Goal: Contribute content: Add original content to the website for others to see

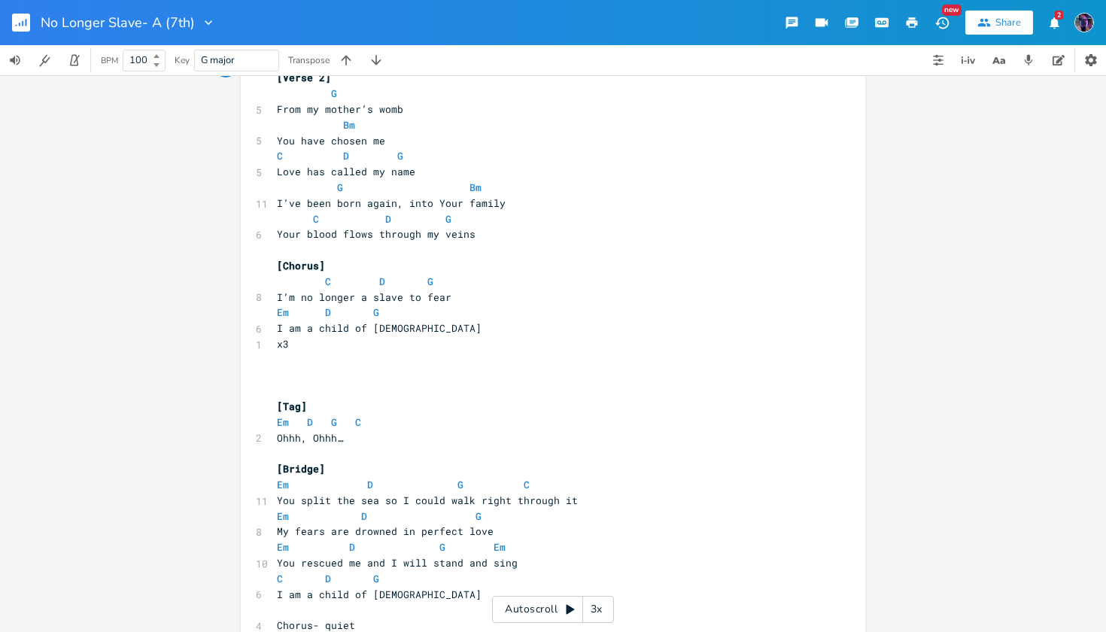
scroll to position [322, 0]
click at [636, 607] on div "xxxxxxxxxx [Chorus] C D G 8 I’m no longer a slave to fear Em D G 6 I am a child…" at bounding box center [564, 223] width 581 height 874
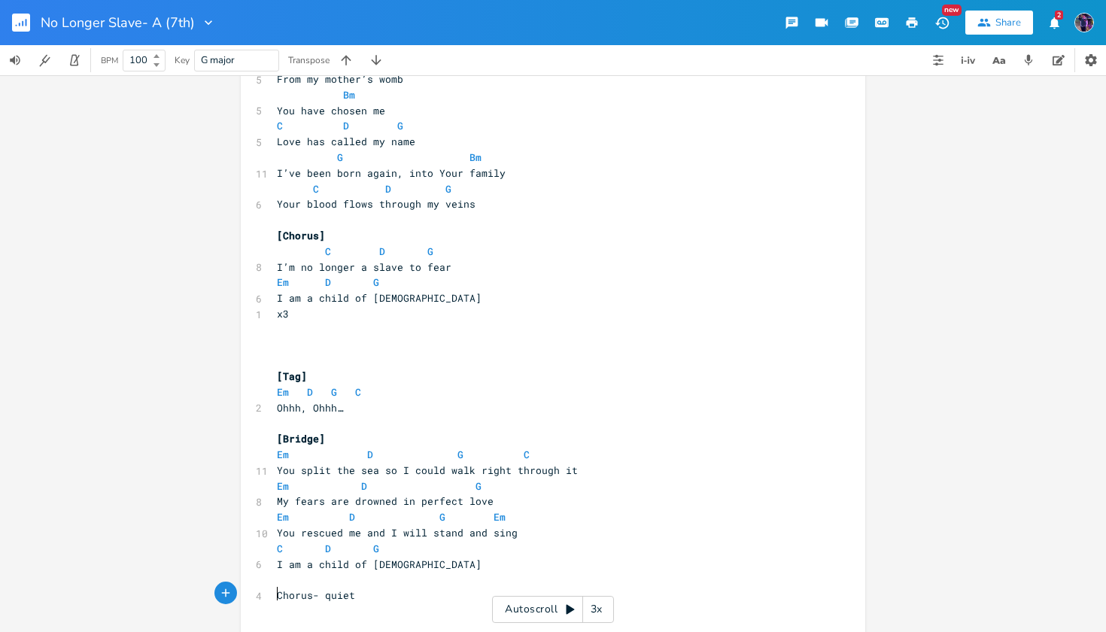
scroll to position [352, 0]
type textarea "|"
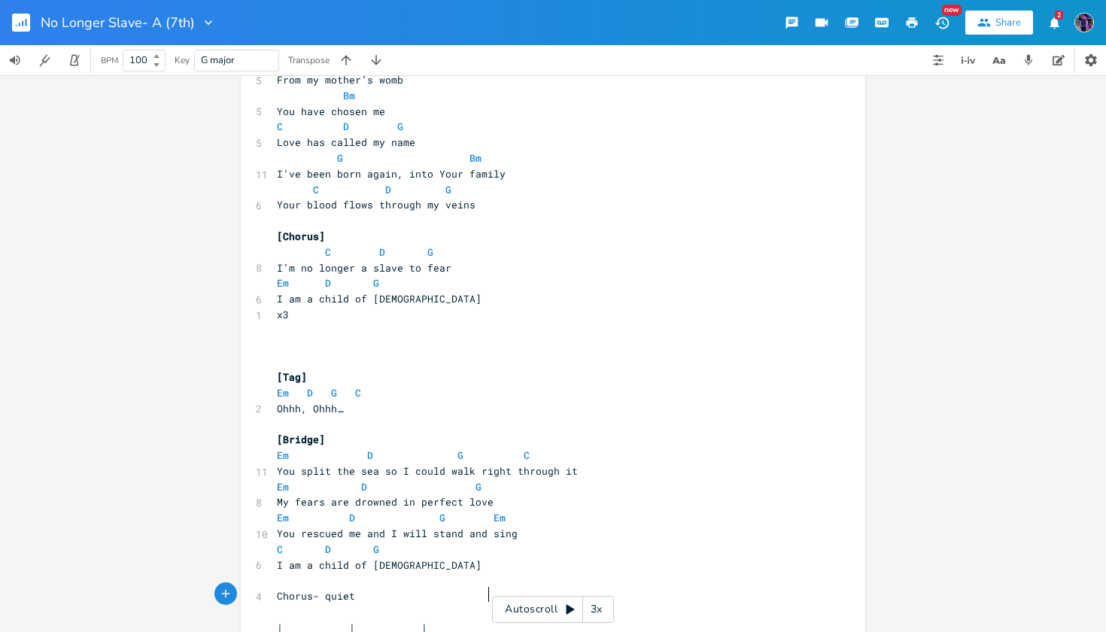
type textarea "|"
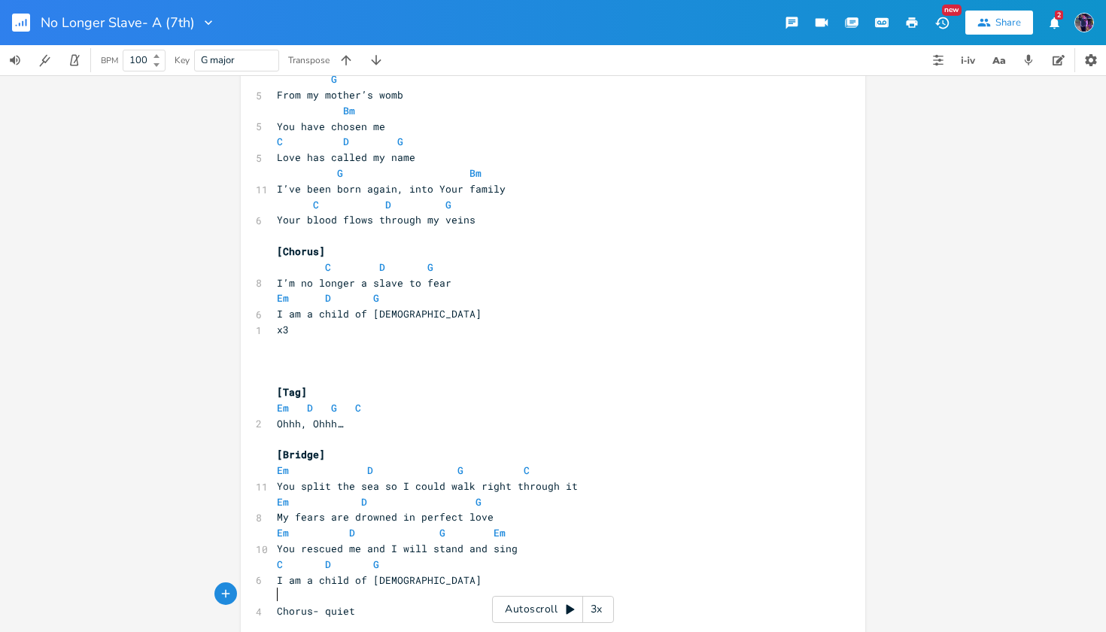
scroll to position [322, 0]
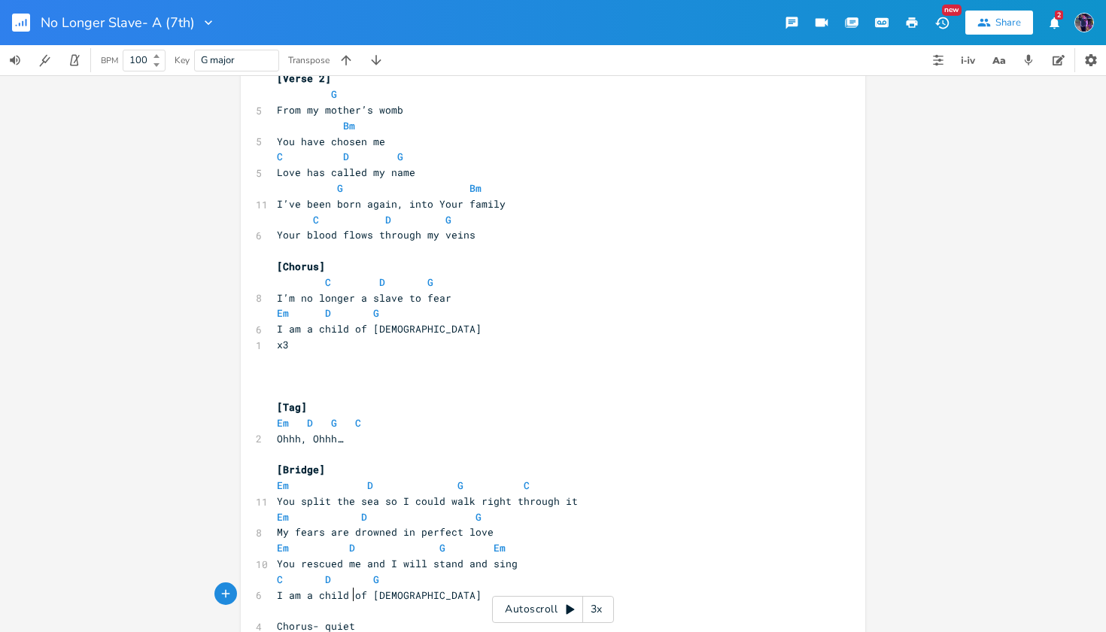
click at [24, 29] on rect "button" at bounding box center [21, 23] width 18 height 18
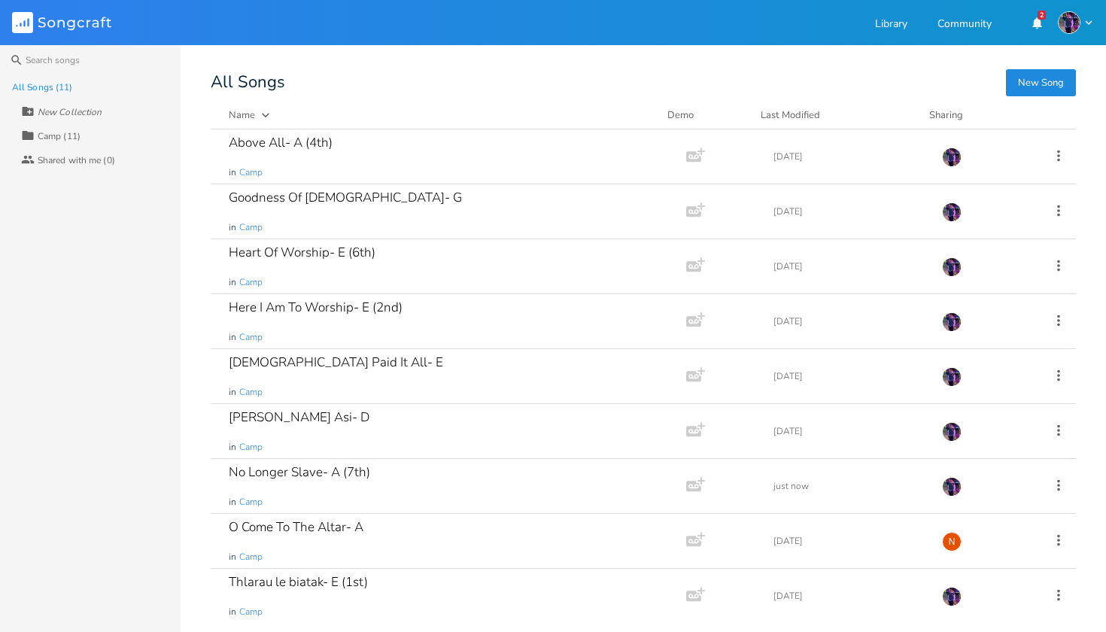
click at [1045, 87] on button "New Song" at bounding box center [1041, 82] width 70 height 27
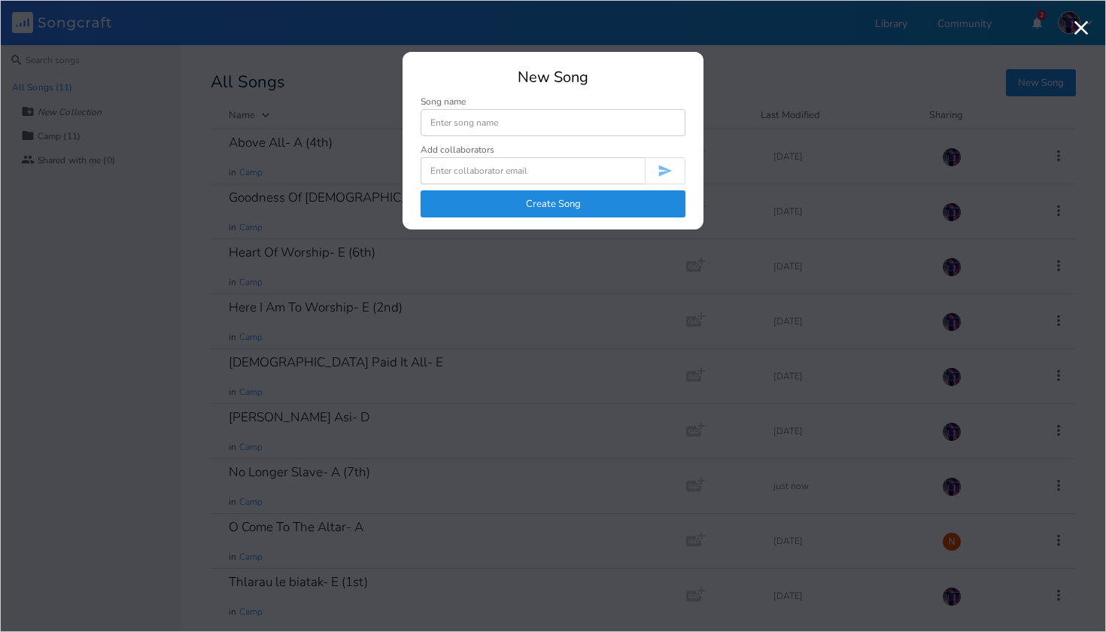
click at [546, 114] on input at bounding box center [553, 122] width 265 height 27
type input "D"
type input "[DEMOGRAPHIC_DATA] Dawtmi Ka Si- D"
click at [517, 209] on button "Create Song" at bounding box center [553, 203] width 265 height 27
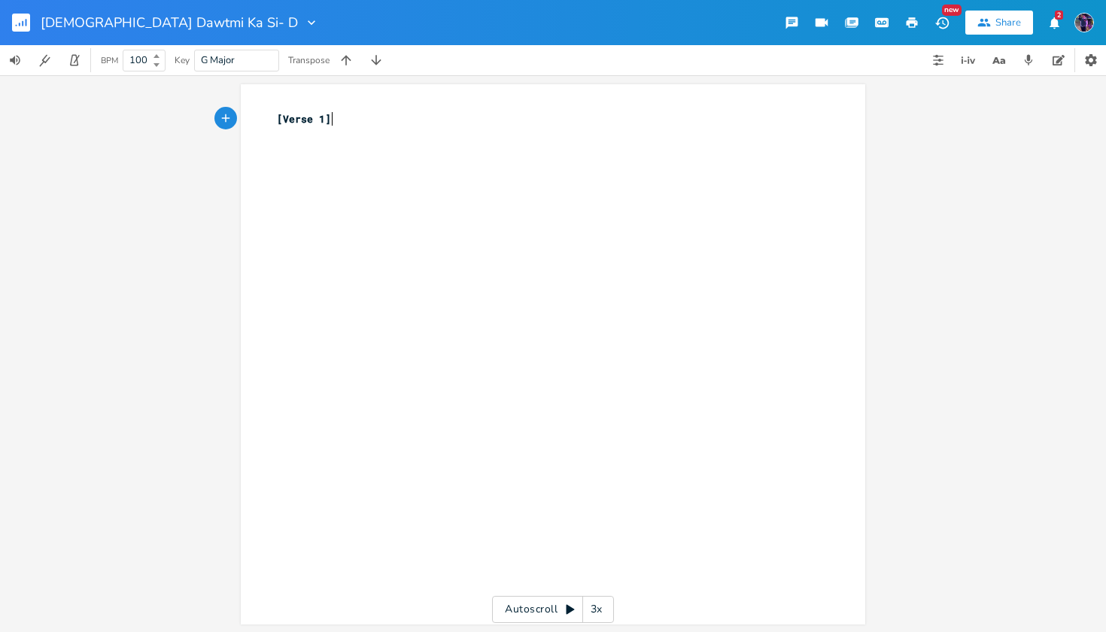
scroll to position [0, 1]
click at [351, 123] on pre "[Verse 1]" at bounding box center [545, 119] width 543 height 16
type textarea "[Verse 1]"
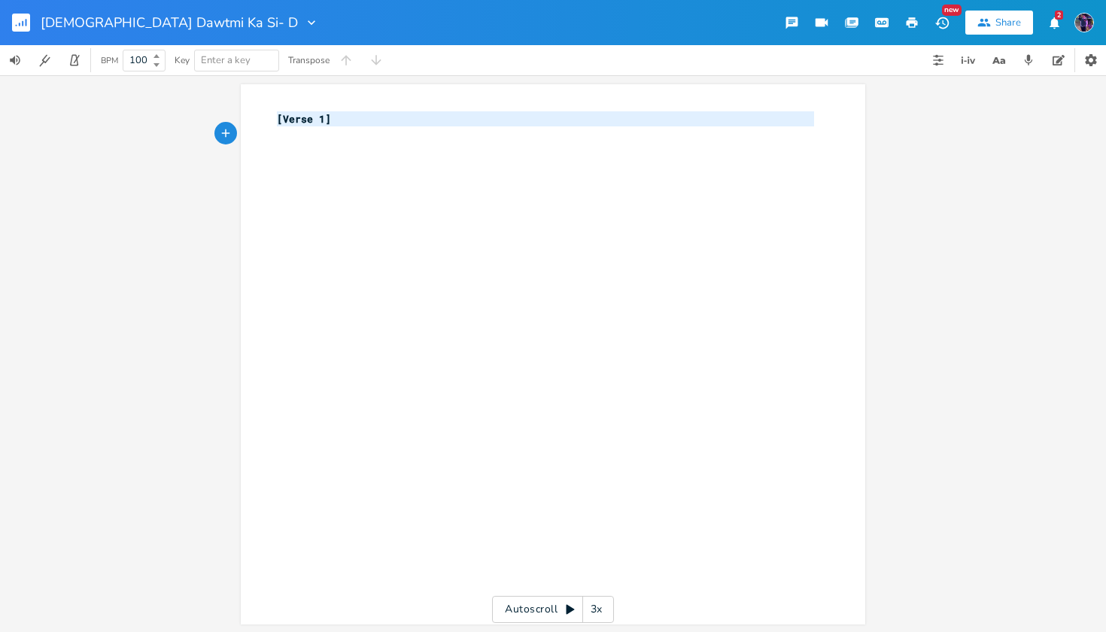
click at [351, 123] on pre "[Verse 1]" at bounding box center [545, 119] width 543 height 16
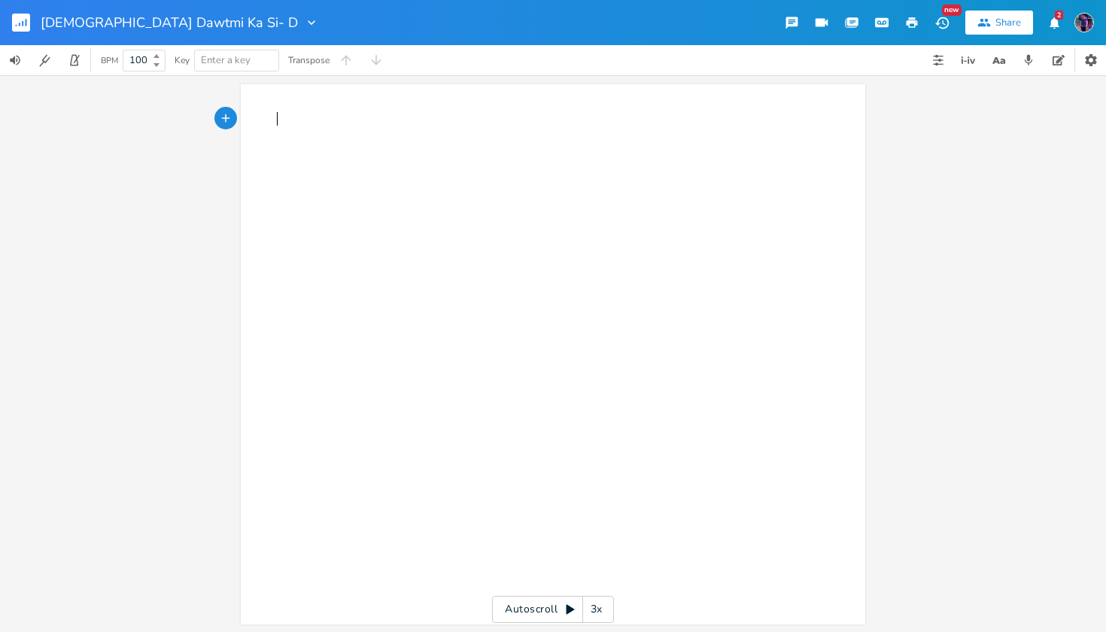
click at [509, 313] on div "x ​" at bounding box center [564, 368] width 581 height 521
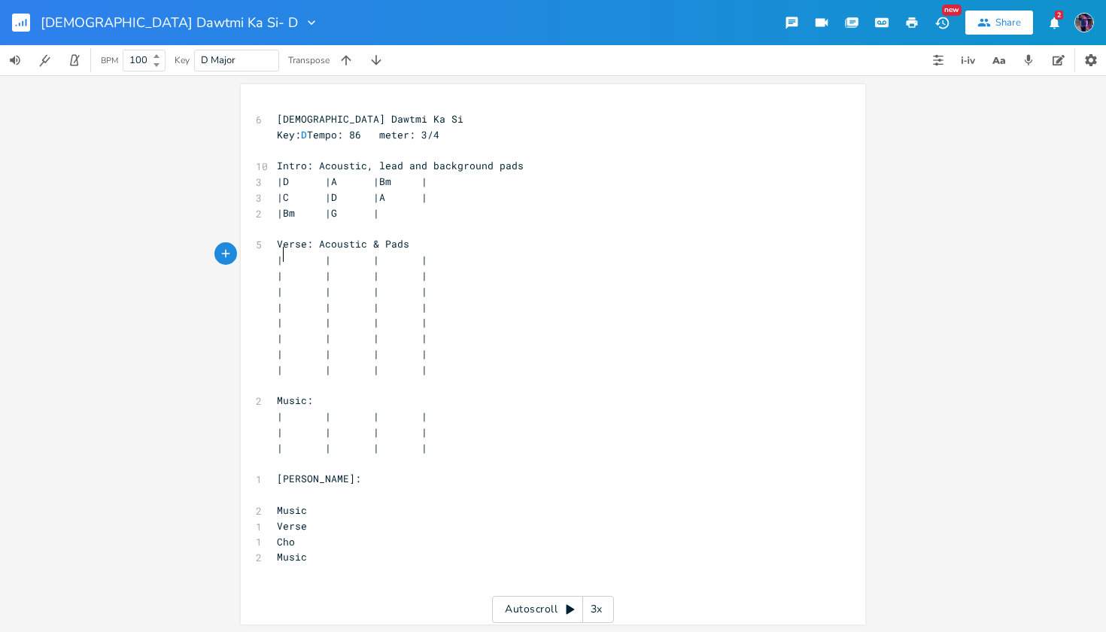
click at [283, 259] on span at bounding box center [292, 260] width 18 height 16
type textarea "D"
click at [331, 255] on span at bounding box center [340, 260] width 18 height 16
type textarea "A"
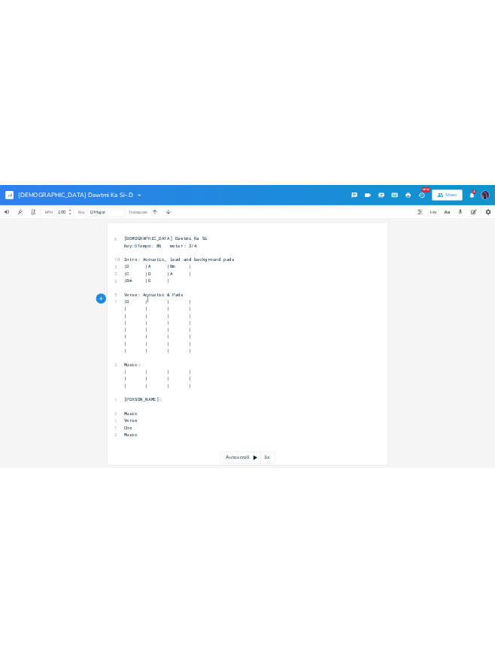
scroll to position [0, 6]
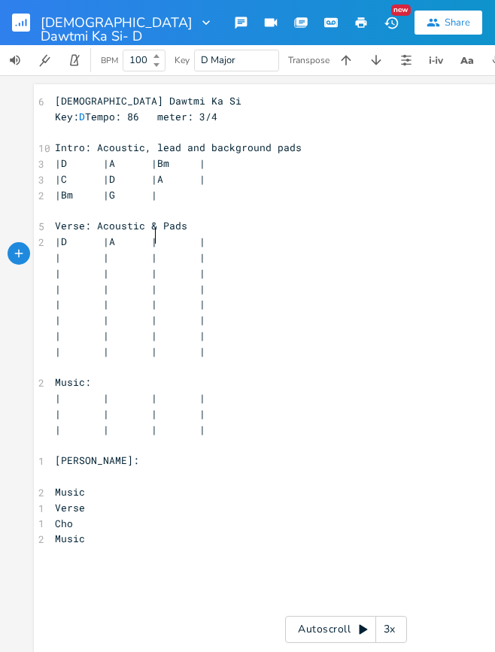
click at [157, 235] on span at bounding box center [166, 242] width 18 height 16
type textarea "A/D"
type textarea "C#"
click at [203, 235] on span at bounding box center [211, 242] width 24 height 16
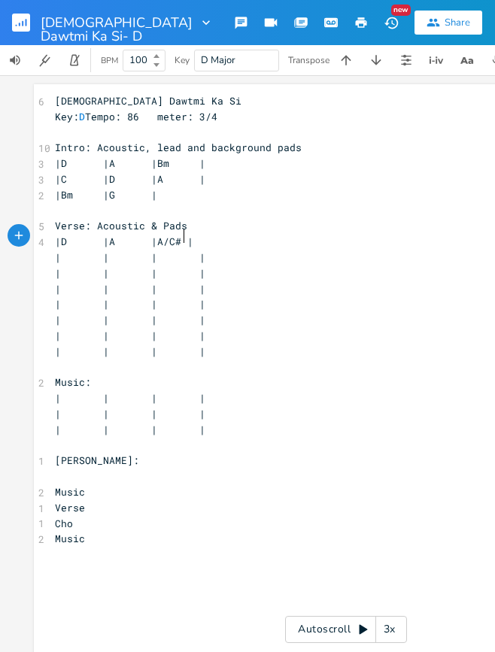
scroll to position [0, 2]
click at [64, 251] on span at bounding box center [70, 258] width 18 height 16
click at [221, 235] on pre "|D |A |A/C# |" at bounding box center [346, 242] width 588 height 16
type textarea "|"
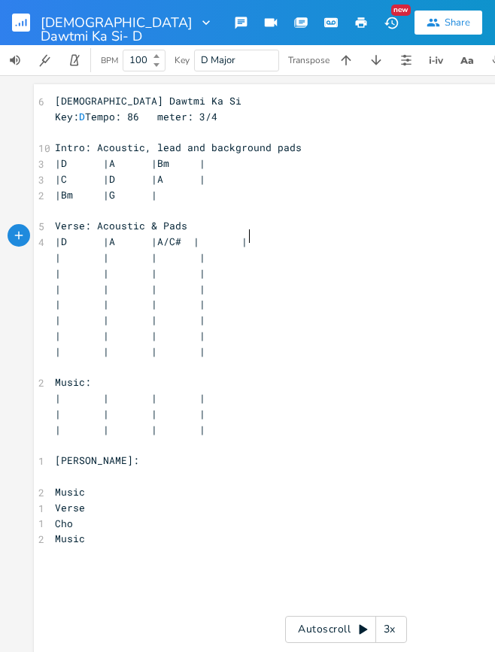
scroll to position [0, 2]
type textarea "|"
click at [172, 237] on span "|D |A |A/C# |" at bounding box center [127, 242] width 144 height 14
type textarea "Bm"
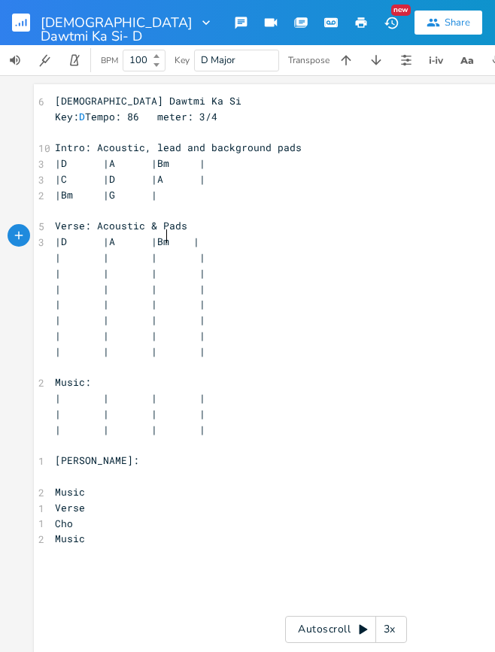
scroll to position [0, 13]
click at [61, 254] on span at bounding box center [70, 258] width 18 height 16
type textarea "G"
click at [109, 252] on span at bounding box center [118, 258] width 18 height 16
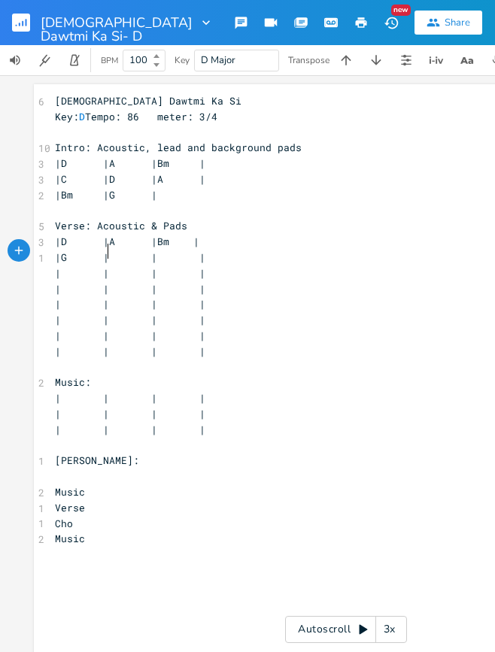
type textarea "D"
click at [157, 255] on span at bounding box center [166, 258] width 18 height 16
type textarea "A"
click at [61, 268] on span at bounding box center [70, 274] width 18 height 16
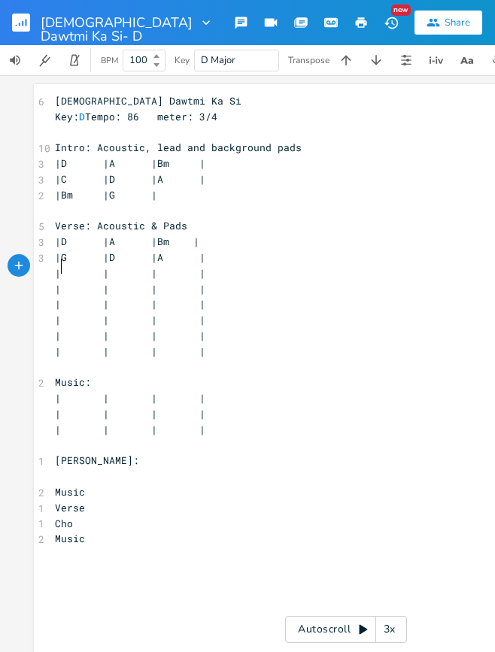
type textarea "D"
click at [109, 269] on span at bounding box center [118, 274] width 18 height 16
type textarea "A"
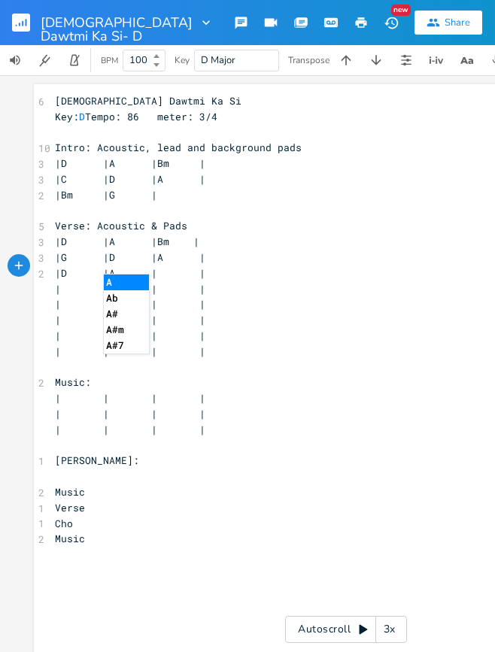
click at [157, 267] on span at bounding box center [166, 274] width 18 height 16
type textarea "G"
click at [55, 284] on span "| | | |" at bounding box center [130, 289] width 151 height 14
type textarea "D"
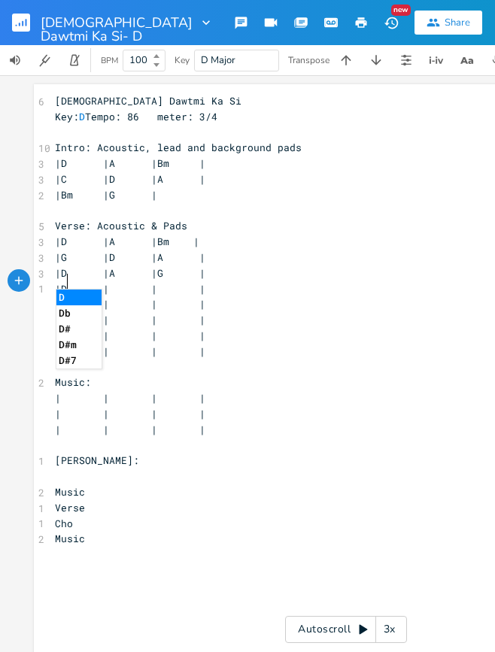
click at [109, 283] on span at bounding box center [118, 289] width 18 height 16
type textarea "A"
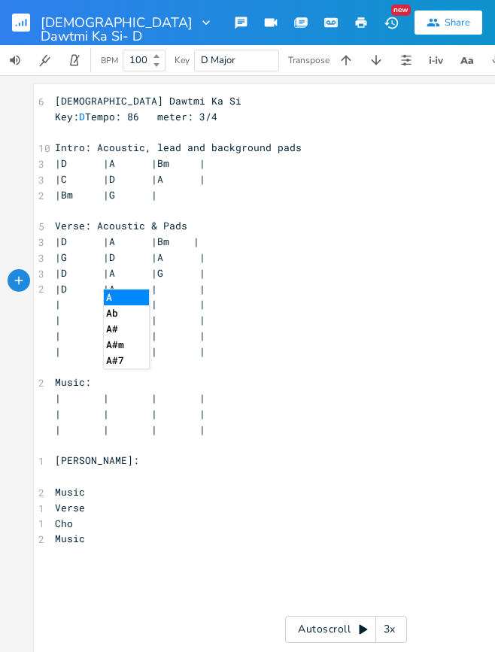
click at [157, 283] on span at bounding box center [166, 289] width 18 height 16
type textarea "Bm"
click at [61, 299] on span at bounding box center [70, 305] width 18 height 16
type textarea "G"
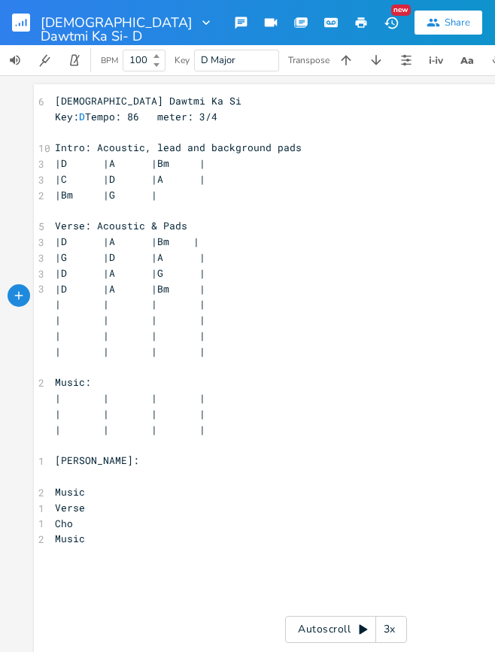
scroll to position [0, 5]
click at [109, 298] on span at bounding box center [118, 305] width 18 height 16
type textarea "D"
click at [127, 297] on span at bounding box center [139, 305] width 24 height 16
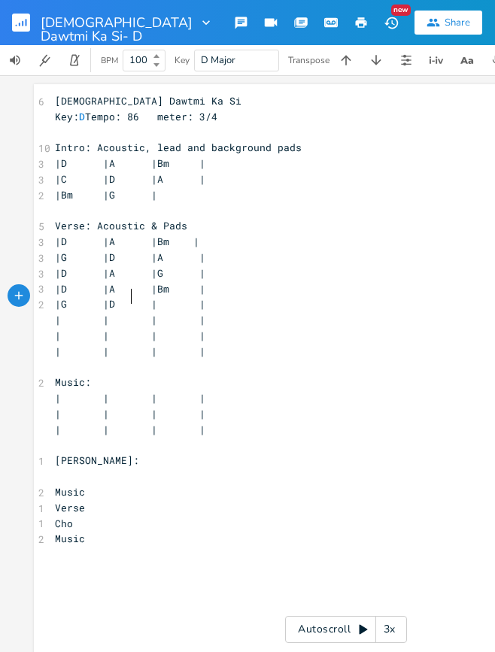
type textarea "A"
click at [193, 282] on span "|D |A |Bm |" at bounding box center [130, 289] width 151 height 14
type textarea "A"
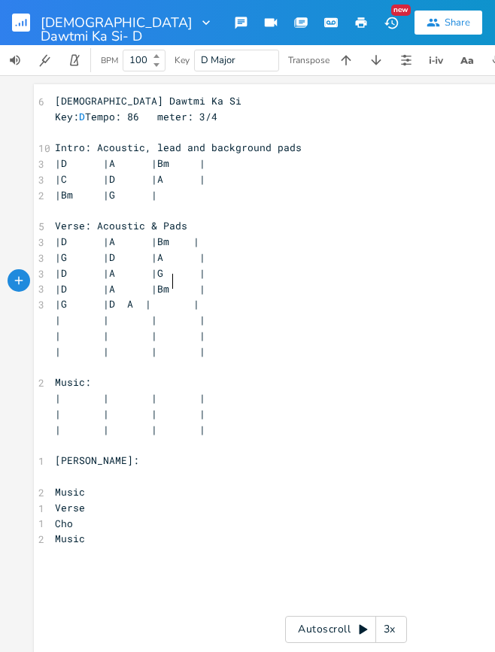
type textarea "A"
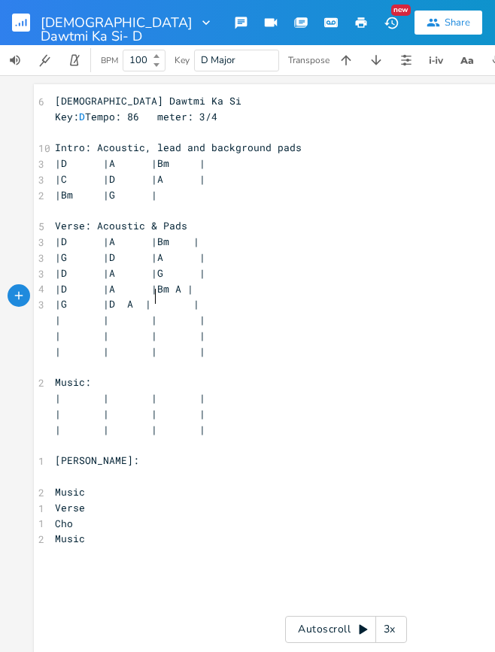
click at [151, 297] on span at bounding box center [160, 305] width 18 height 16
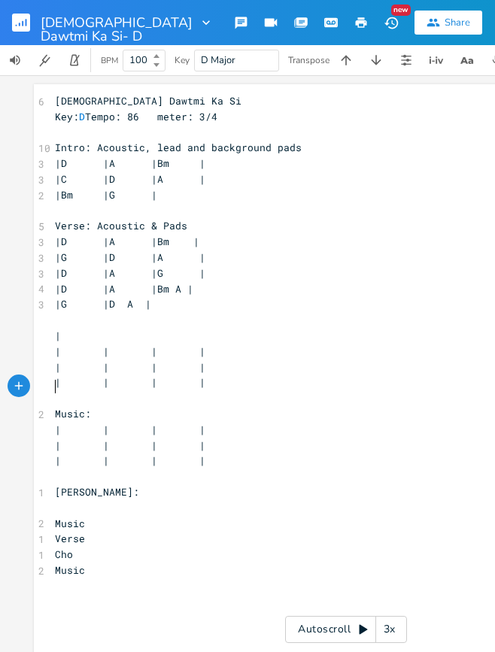
click at [222, 391] on pre "​" at bounding box center [346, 399] width 588 height 16
type textarea "| | | | | | | | | | | | |"
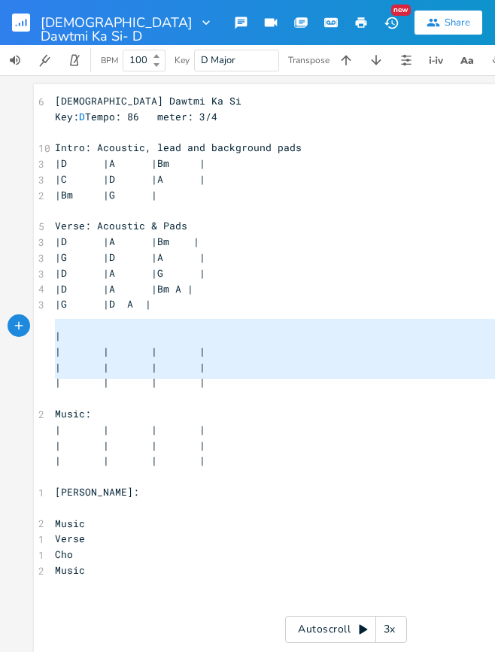
click at [52, 328] on pre "|" at bounding box center [346, 336] width 588 height 16
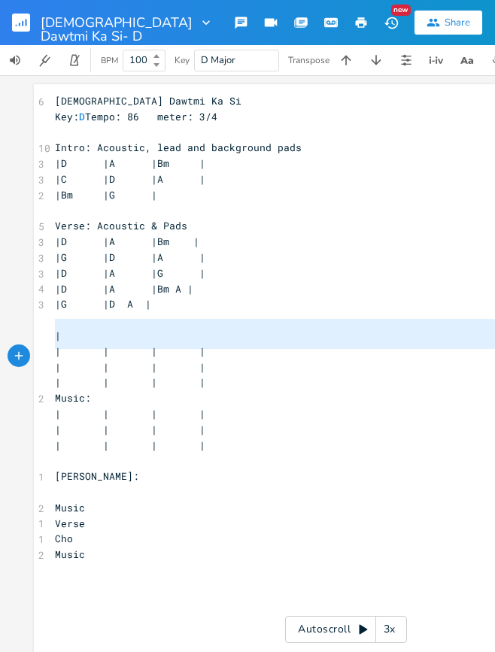
type textarea "| | | | | | | | | | | | |"
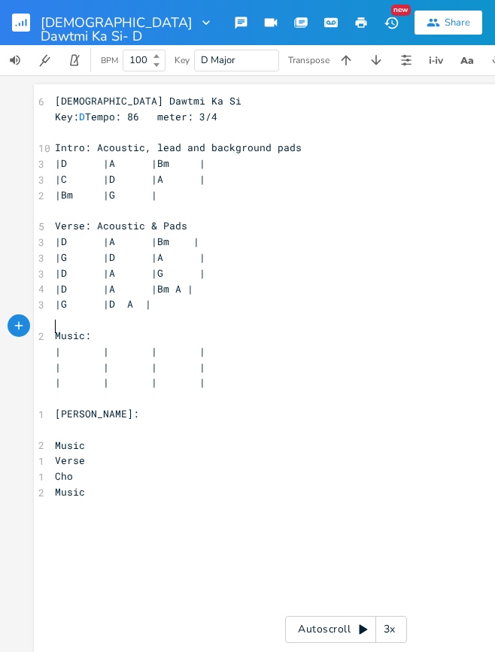
click at [62, 344] on span at bounding box center [70, 352] width 18 height 16
type textarea "D"
click at [109, 345] on span at bounding box center [118, 352] width 18 height 16
type textarea "G"
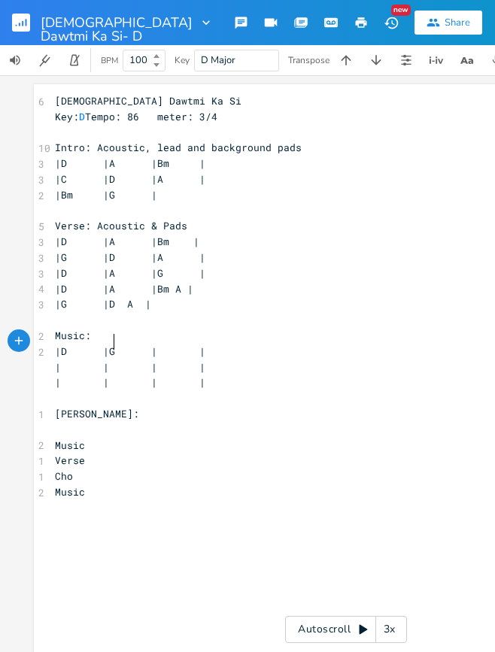
scroll to position [0, 6]
click at [157, 344] on span at bounding box center [166, 352] width 18 height 16
type textarea "D"
click at [55, 360] on span "| | | |" at bounding box center [130, 367] width 151 height 14
type textarea "A"
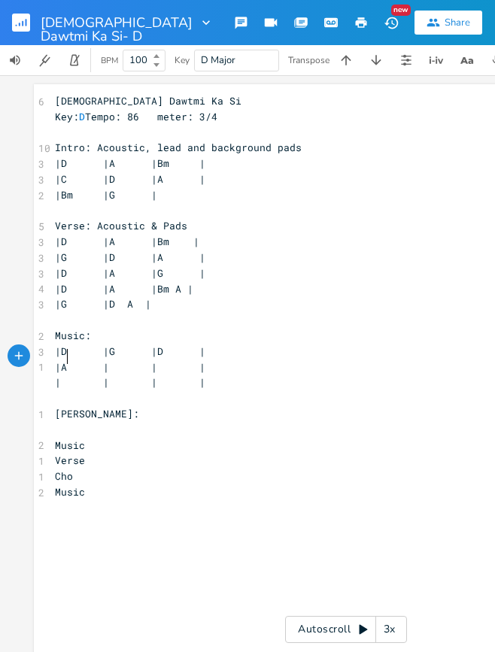
scroll to position [0, 5]
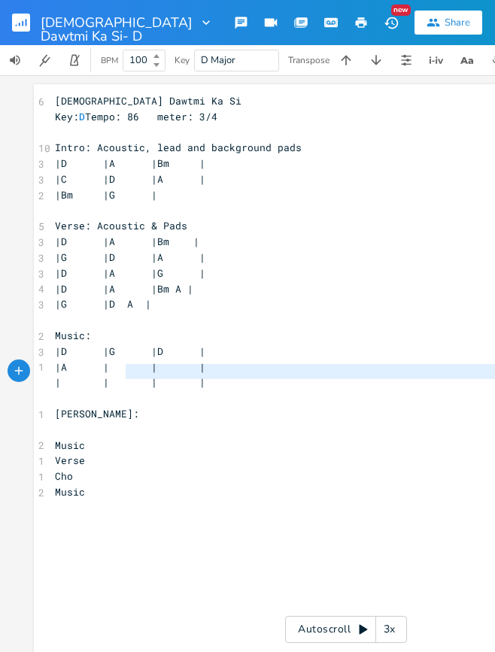
type textarea "| | | | | |"
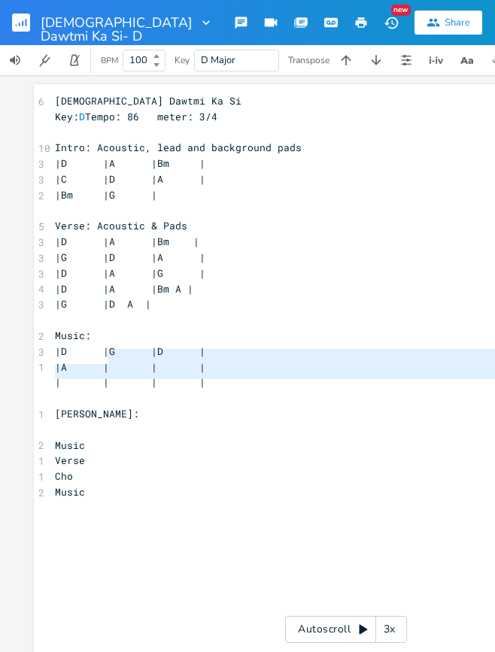
drag, startPoint x: 211, startPoint y: 383, endPoint x: 108, endPoint y: 362, distance: 106.0
click at [108, 362] on div "6 [DEMOGRAPHIC_DATA] Dawtmi Ka Si Key: D Tempo: 86 meter: 3/4 ​ 10 Intro: Acous…" at bounding box center [346, 312] width 588 height 438
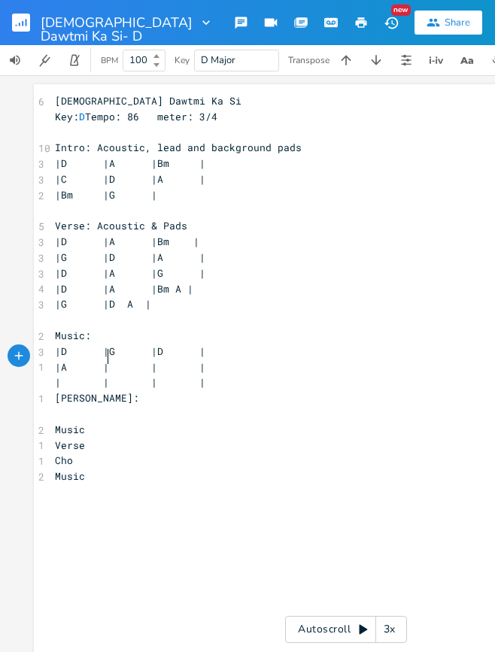
click at [94, 392] on pre "[PERSON_NAME]:" at bounding box center [346, 399] width 588 height 16
click at [204, 375] on pre "| | | |" at bounding box center [346, 383] width 588 height 16
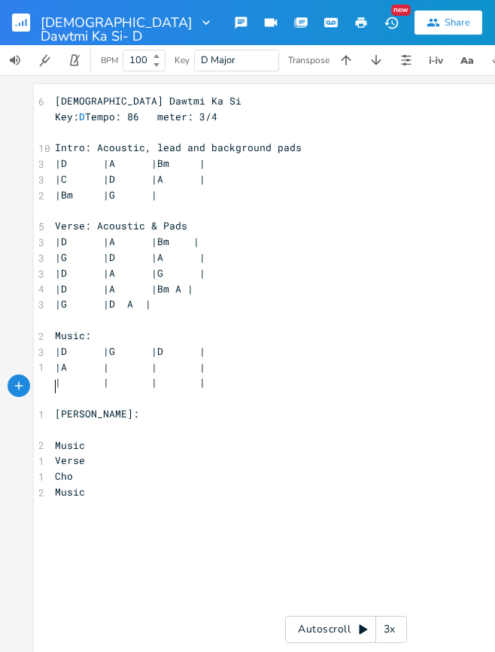
click at [208, 375] on pre "| | | |" at bounding box center [346, 383] width 588 height 16
type textarea "| | | | | |"
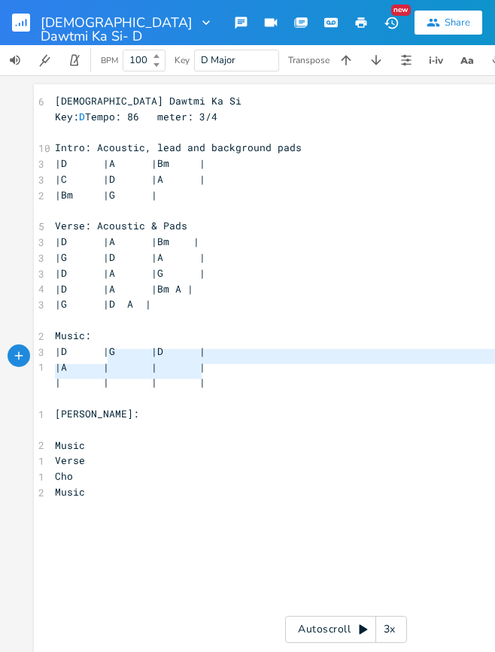
drag, startPoint x: 208, startPoint y: 373, endPoint x: 107, endPoint y: 354, distance: 102.4
click at [107, 354] on div "6 [DEMOGRAPHIC_DATA] Dawtmi Ka Si Key: D Tempo: 86 meter: 3/4 ​ 10 Intro: Acous…" at bounding box center [346, 312] width 588 height 438
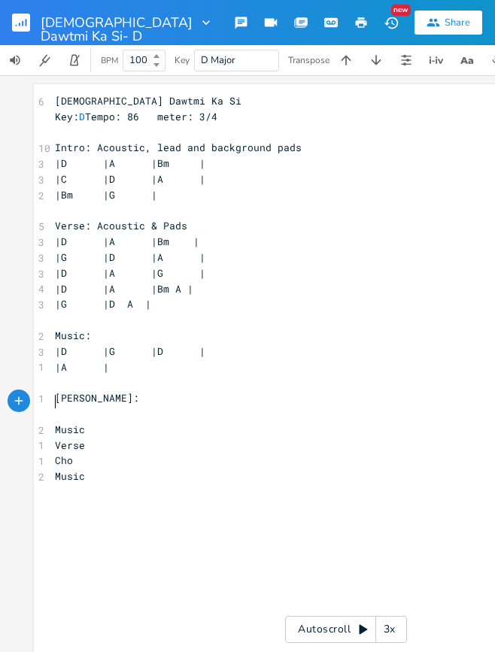
click at [67, 406] on pre "​" at bounding box center [346, 414] width 588 height 16
type textarea "|"
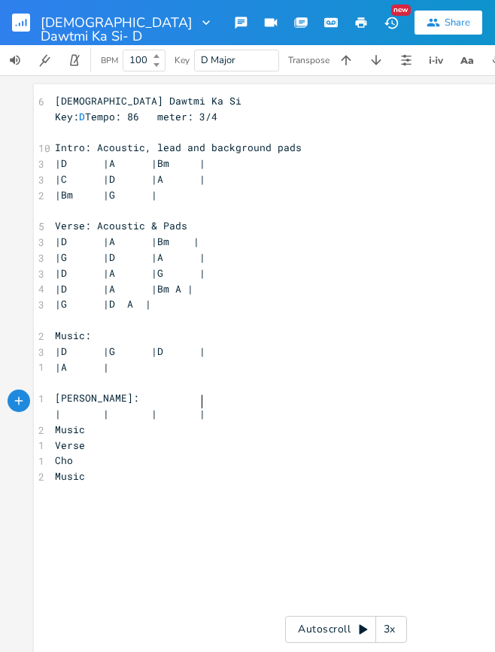
type textarea "|"
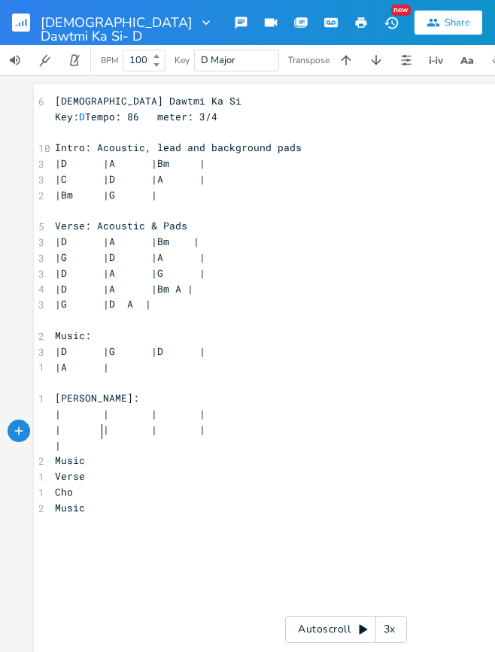
type textarea "|"
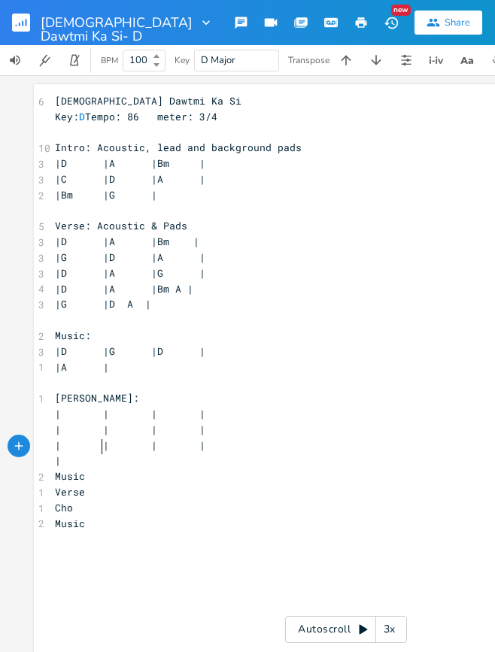
type textarea "|"
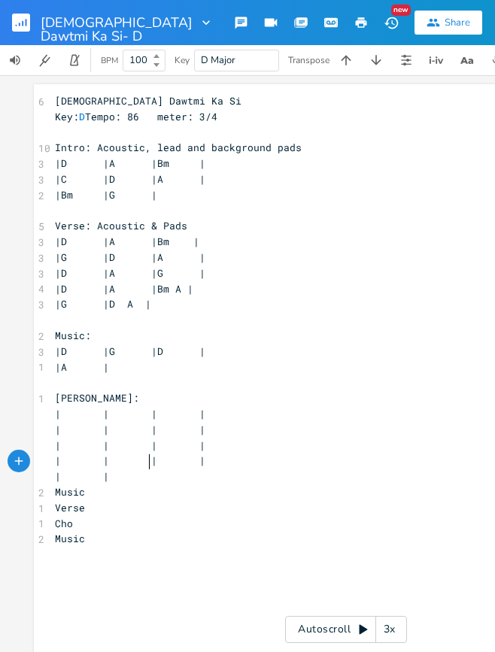
type textarea "|"
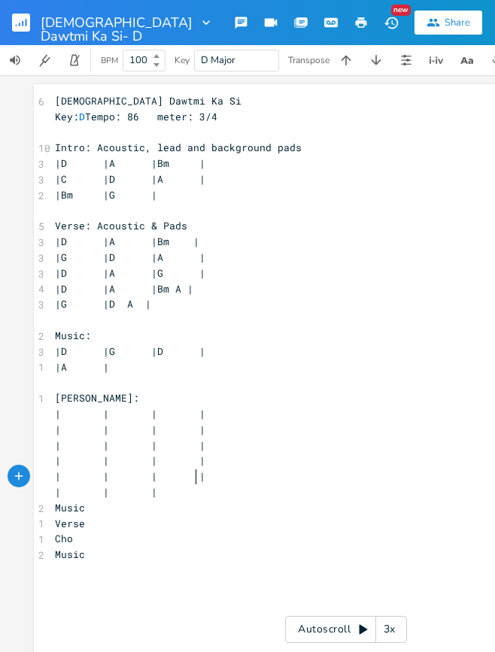
type textarea "|"
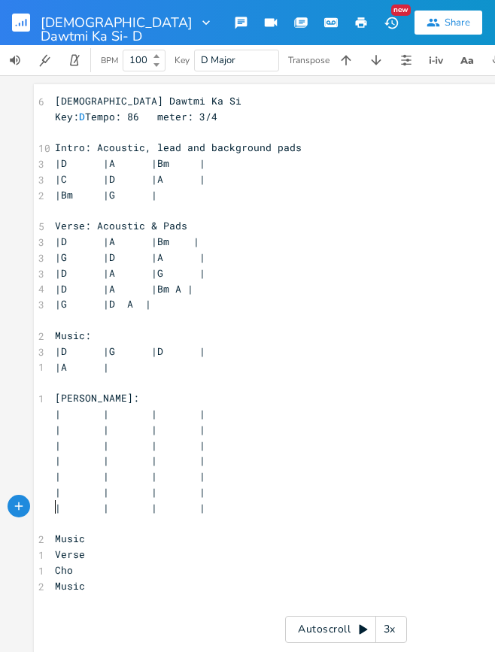
type textarea "|"
click at [435, 63] on icon "button" at bounding box center [436, 60] width 18 height 18
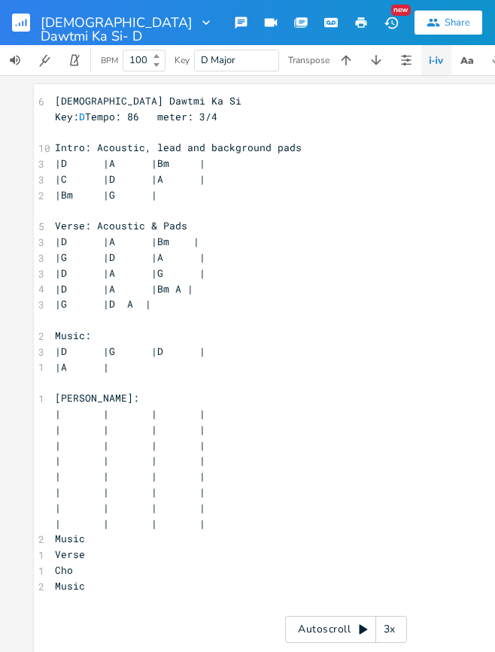
type textarea "Intro: Acoustic, lead and background pads |D |A |Bm | |C |D |A | |Bm |G | Verse…"
click at [52, 141] on pre "Intro: Acoustic, lead and background pads" at bounding box center [346, 148] width 588 height 16
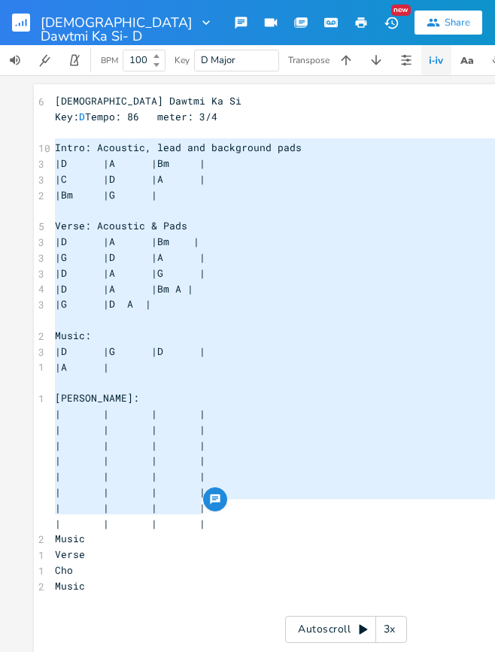
click at [435, 56] on icon "button" at bounding box center [436, 60] width 18 height 18
click at [435, 59] on icon "button" at bounding box center [436, 60] width 18 height 18
click at [443, 59] on icon "button" at bounding box center [436, 60] width 18 height 18
click at [188, 379] on pre "​" at bounding box center [346, 383] width 588 height 16
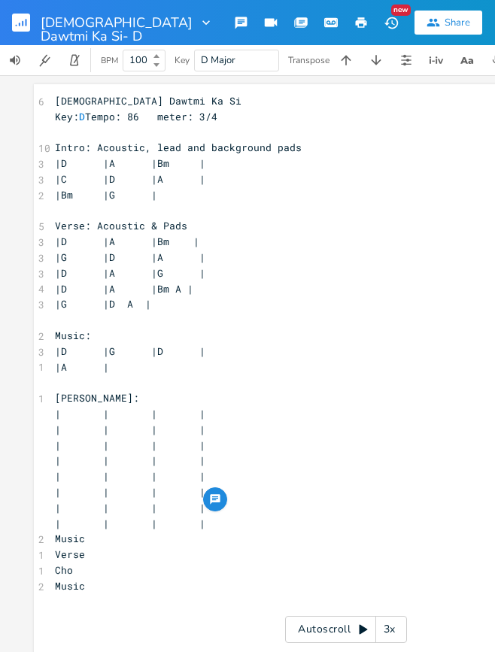
click at [61, 406] on span at bounding box center [70, 414] width 18 height 16
type textarea "D"
click at [109, 406] on span at bounding box center [118, 414] width 18 height 16
type textarea "A"
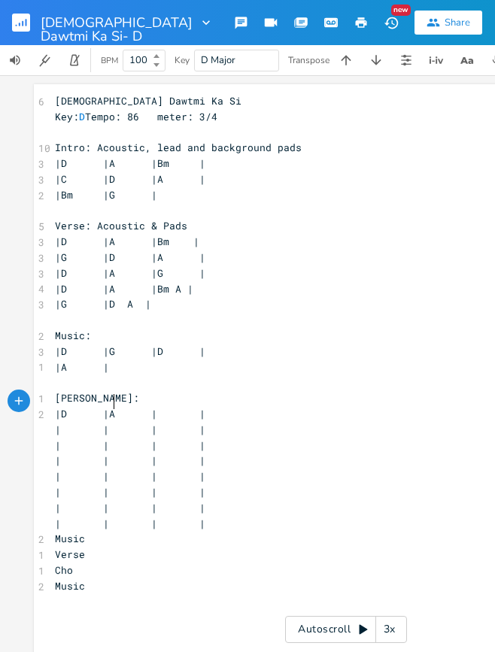
scroll to position [0, 6]
click at [157, 406] on span at bounding box center [166, 414] width 18 height 16
type textarea "Vm"
type textarea "Bm"
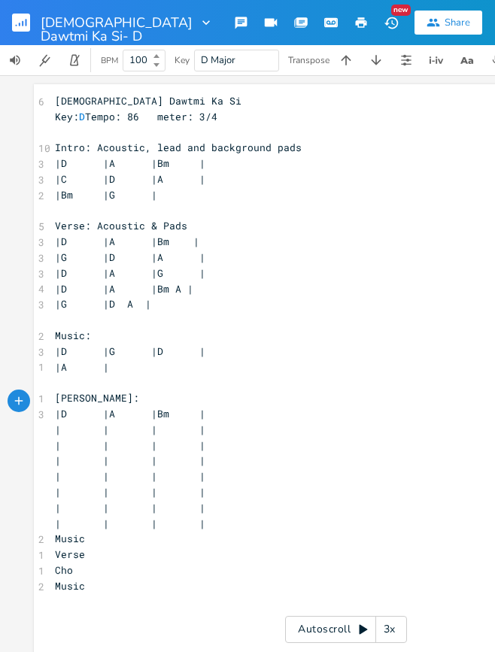
click at [182, 406] on span at bounding box center [187, 414] width 24 height 16
type textarea "A"
click at [61, 422] on span at bounding box center [70, 430] width 18 height 16
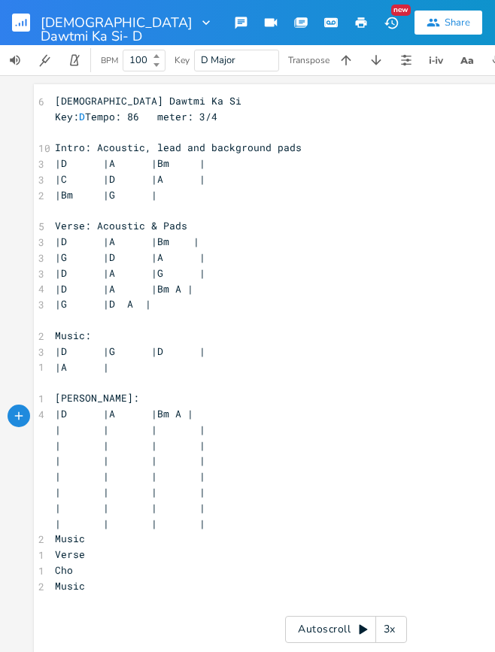
type textarea "G"
click at [109, 422] on span at bounding box center [118, 430] width 18 height 16
type textarea "D"
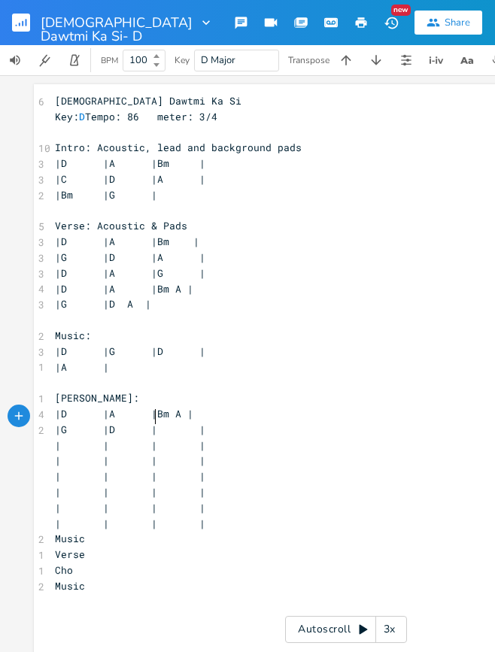
click at [157, 422] on span at bounding box center [166, 430] width 18 height 16
type textarea "A"
click at [61, 438] on span at bounding box center [70, 446] width 18 height 16
type textarea "D"
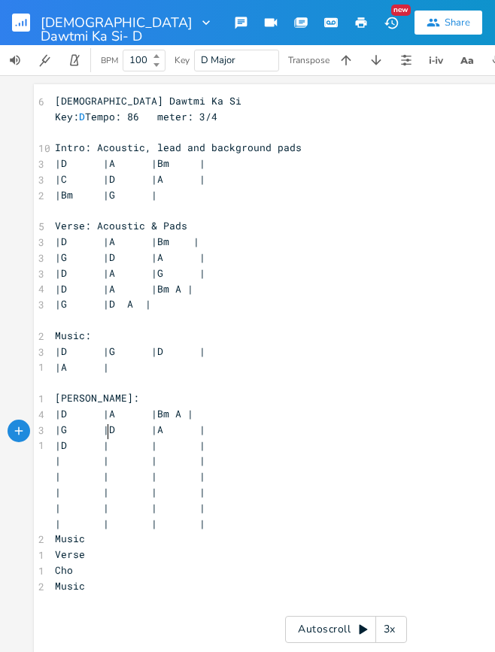
click at [109, 438] on span at bounding box center [118, 446] width 18 height 16
type textarea "A"
click at [157, 438] on span at bounding box center [166, 446] width 18 height 16
type textarea "Bm"
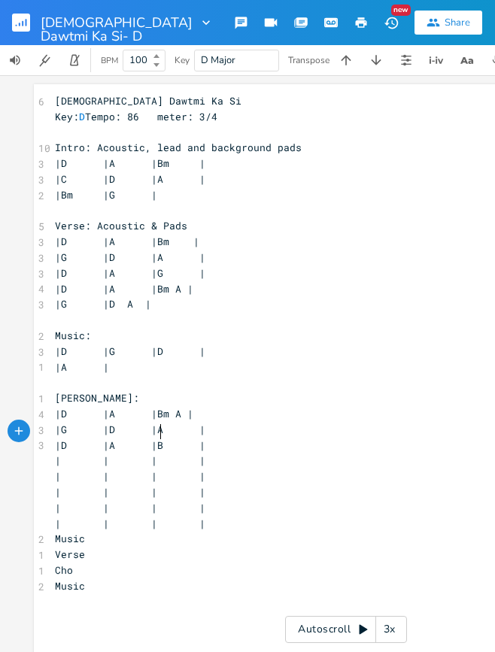
scroll to position [0, 13]
type textarea "A"
click at [61, 453] on span at bounding box center [70, 461] width 18 height 16
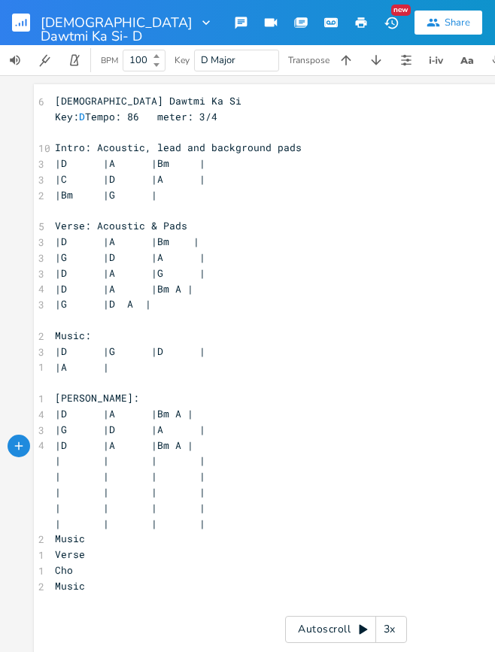
type textarea "G"
click at [109, 453] on span at bounding box center [118, 461] width 18 height 16
type textarea "D"
click at [157, 453] on span at bounding box center [166, 461] width 18 height 16
type textarea "A"
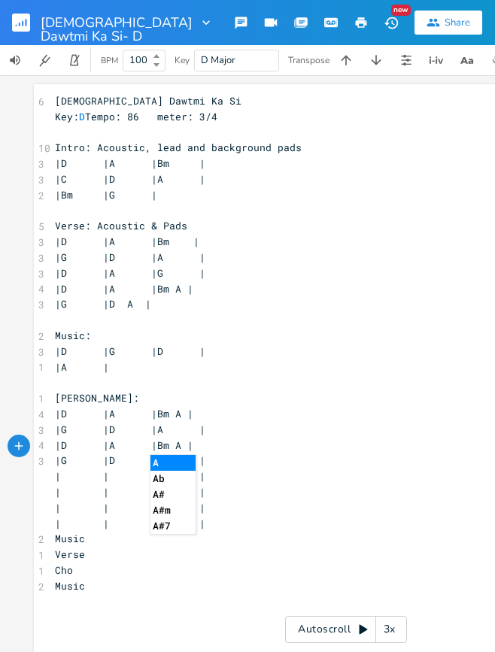
click at [61, 469] on span at bounding box center [70, 477] width 18 height 16
type textarea "G"
click at [109, 469] on span at bounding box center [118, 477] width 18 height 16
type textarea "D"
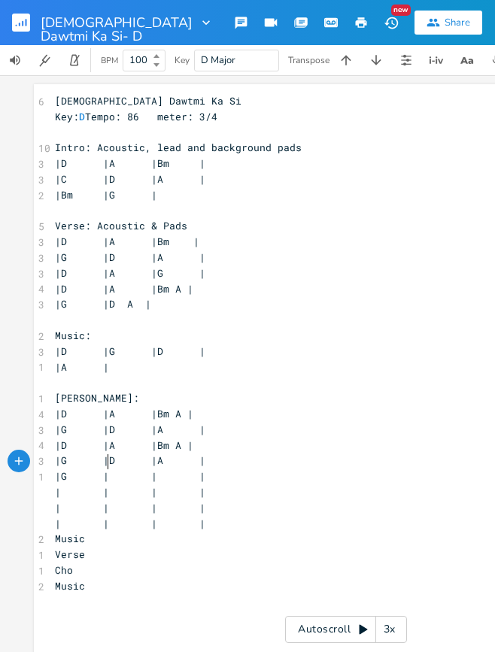
scroll to position [0, 6]
click at [157, 469] on span at bounding box center [166, 477] width 18 height 16
type textarea "GM"
type textarea "Bm A"
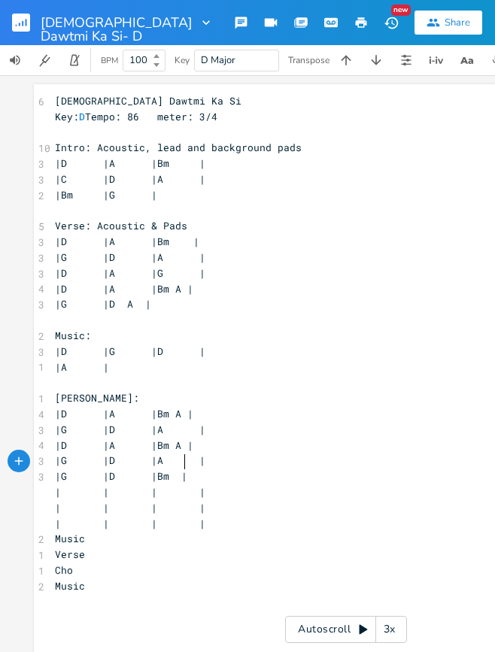
scroll to position [0, 26]
click at [61, 485] on span at bounding box center [70, 493] width 18 height 16
type textarea "D"
click at [214, 516] on pre "| | | |" at bounding box center [346, 524] width 588 height 16
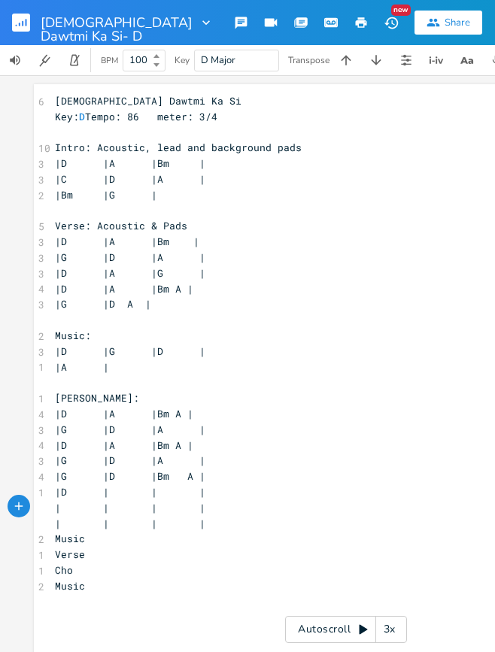
type textarea "| | | | | | | | | |"
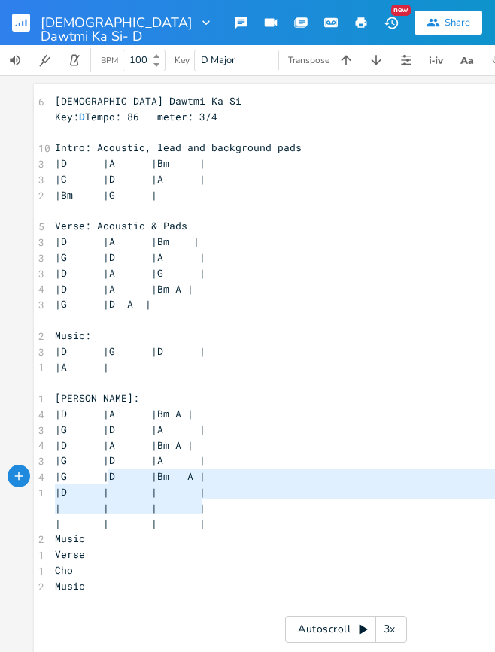
click at [102, 485] on span "|D | | |" at bounding box center [130, 492] width 151 height 14
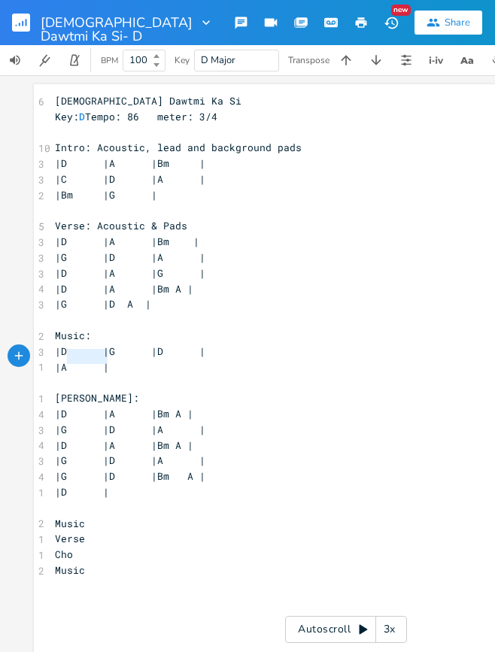
type textarea "A |"
drag, startPoint x: 113, startPoint y: 352, endPoint x: 56, endPoint y: 351, distance: 56.5
click at [56, 360] on pre "|A |" at bounding box center [346, 368] width 588 height 16
click at [107, 516] on pre "Music" at bounding box center [346, 524] width 588 height 16
type textarea "|"
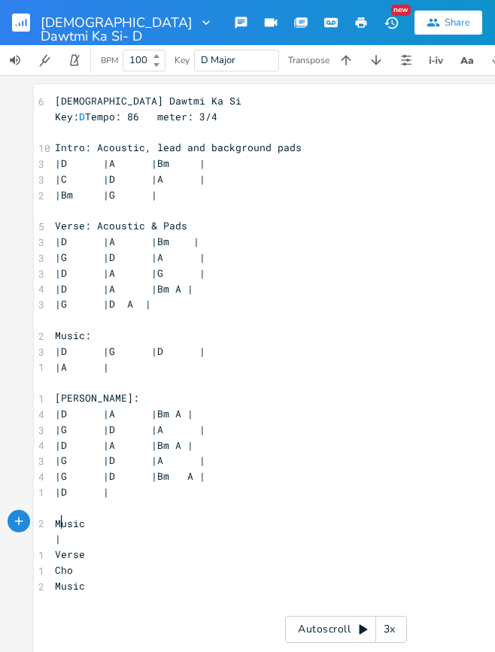
scroll to position [0, 2]
type textarea "|"
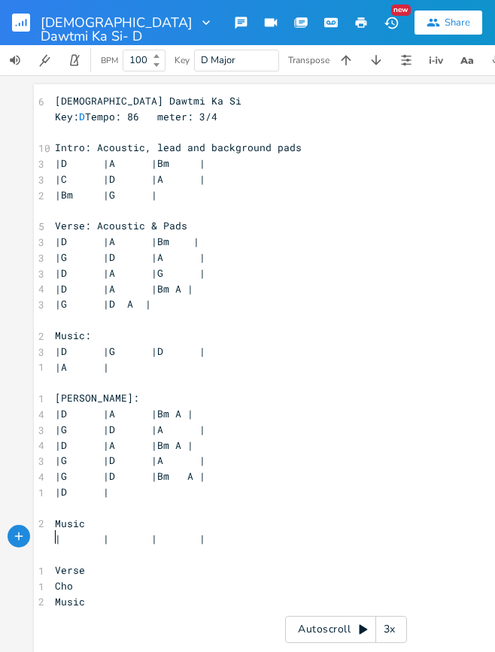
type textarea "|"
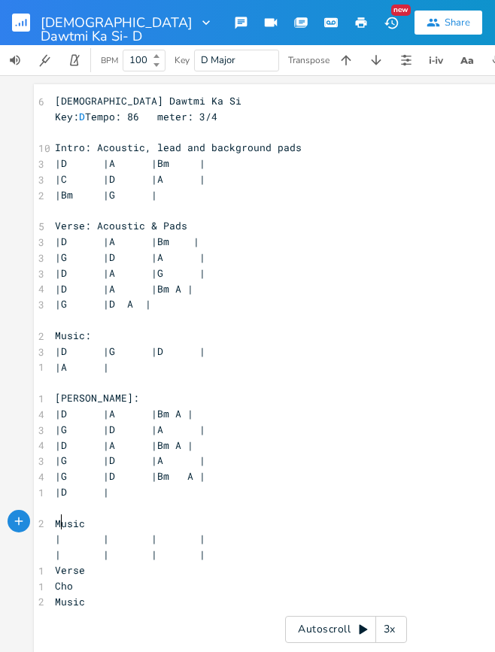
click at [61, 531] on span at bounding box center [70, 539] width 18 height 16
type textarea "D"
click at [109, 531] on span at bounding box center [118, 539] width 18 height 16
type textarea "A"
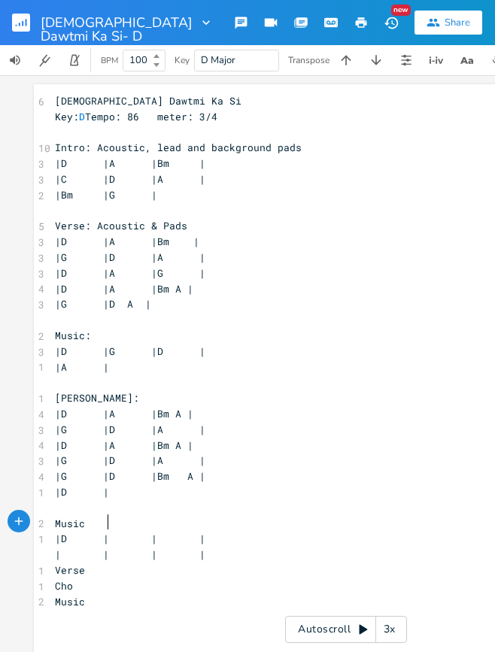
scroll to position [0, 6]
click at [157, 531] on span at bounding box center [166, 539] width 18 height 16
type textarea "Bm"
click at [61, 547] on span at bounding box center [70, 555] width 18 height 16
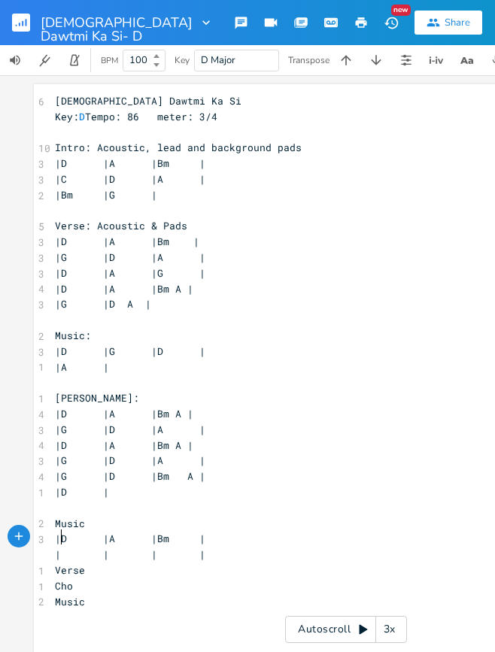
type textarea "G"
click at [109, 547] on span at bounding box center [118, 555] width 18 height 16
click at [177, 547] on span at bounding box center [187, 555] width 24 height 16
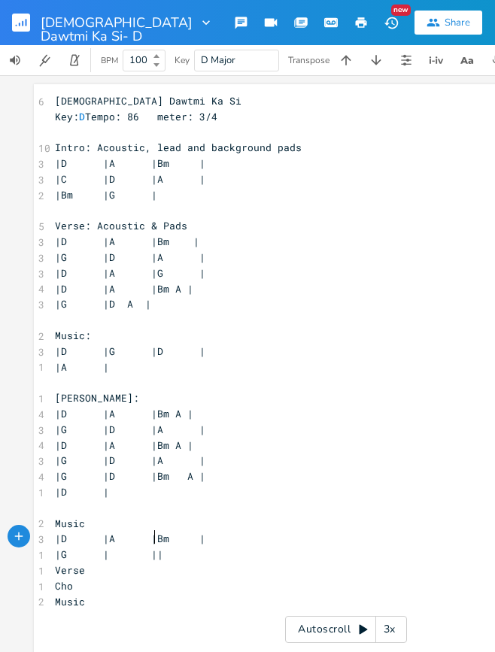
type textarea "|"
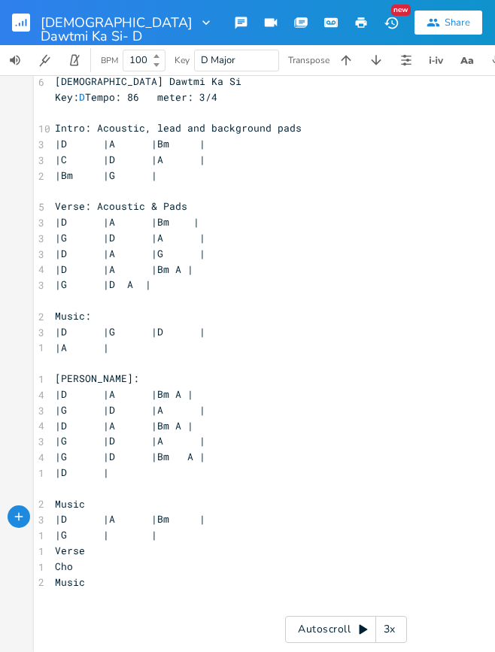
scroll to position [20, 0]
click at [117, 543] on pre "Verse" at bounding box center [346, 551] width 588 height 16
click at [106, 309] on pre "Music:" at bounding box center [346, 316] width 588 height 16
type textarea "Lead"
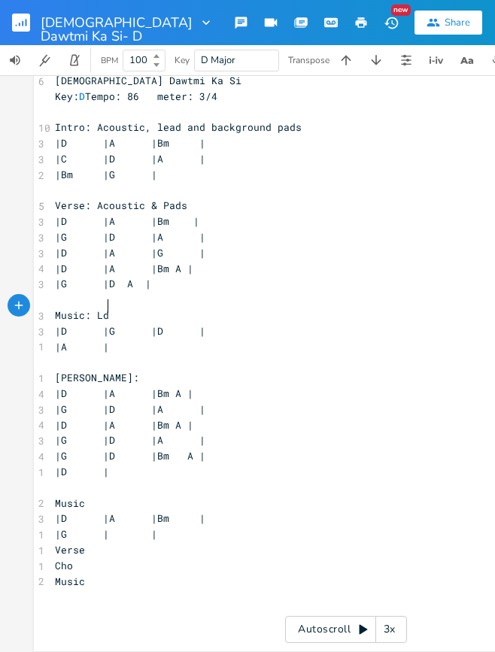
type textarea "Lde"
type textarea "ead/"
type textarea "Piano"
type textarea "ads,"
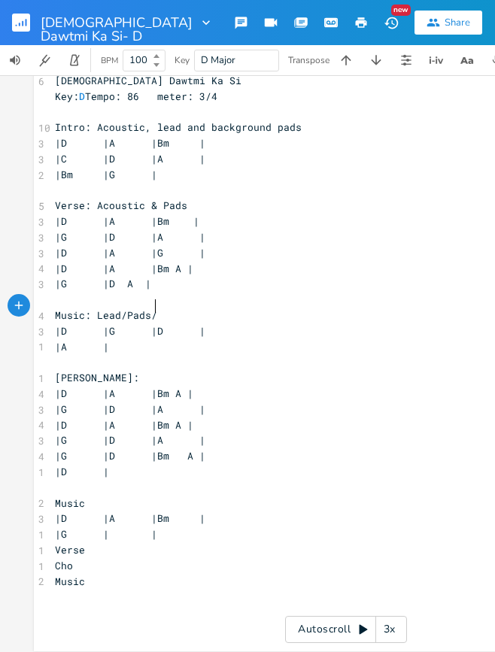
scroll to position [0, 2]
type textarea "/acouti"
type textarea "sTic"
type textarea "tic"
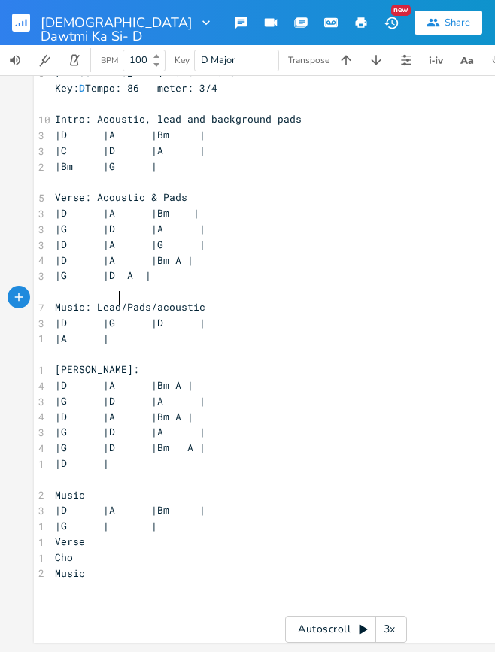
click at [117, 301] on span "Music: Lead/Pads/acoustic" at bounding box center [130, 307] width 151 height 14
click at [132, 550] on pre "Cho" at bounding box center [346, 558] width 588 height 16
click at [136, 534] on pre "Verse" at bounding box center [346, 542] width 588 height 16
type textarea "Music"
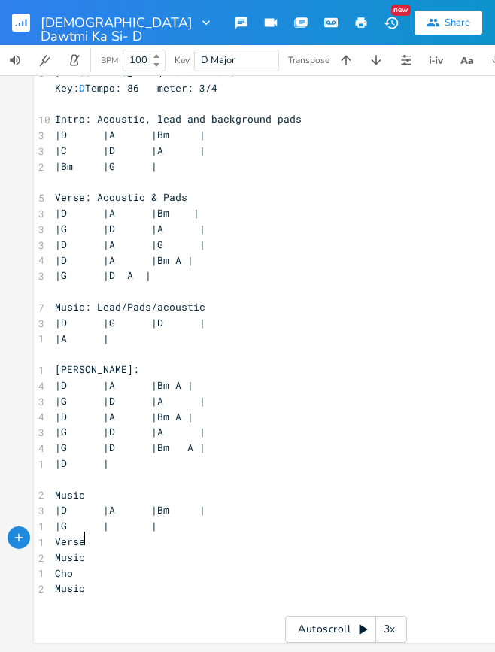
scroll to position [38, 0]
type textarea "|D |"
drag, startPoint x: 112, startPoint y: 441, endPoint x: 47, endPoint y: 445, distance: 65.6
click at [47, 445] on div "|D | x 6 [DEMOGRAPHIC_DATA][PERSON_NAME] Ka Si Key: D Tempo: 86 meter: 3/4 ​ 10…" at bounding box center [346, 350] width 625 height 588
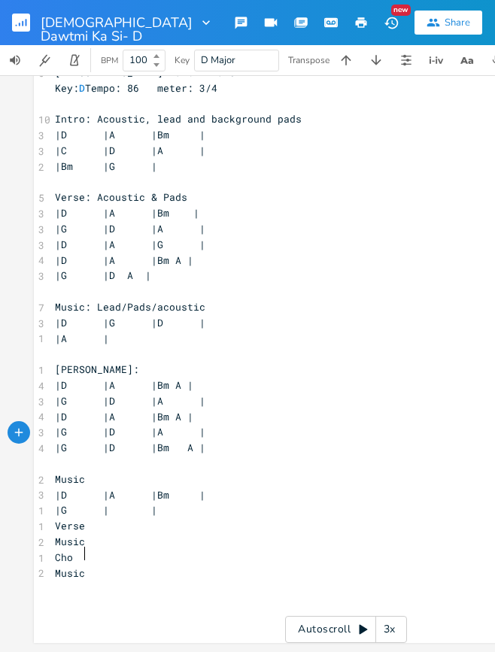
click at [123, 566] on pre "Music" at bounding box center [346, 574] width 588 height 16
click at [120, 472] on pre "Music" at bounding box center [346, 480] width 588 height 16
type textarea "2"
click at [81, 300] on span "Music: Lead/Pads/acoustic" at bounding box center [130, 307] width 151 height 14
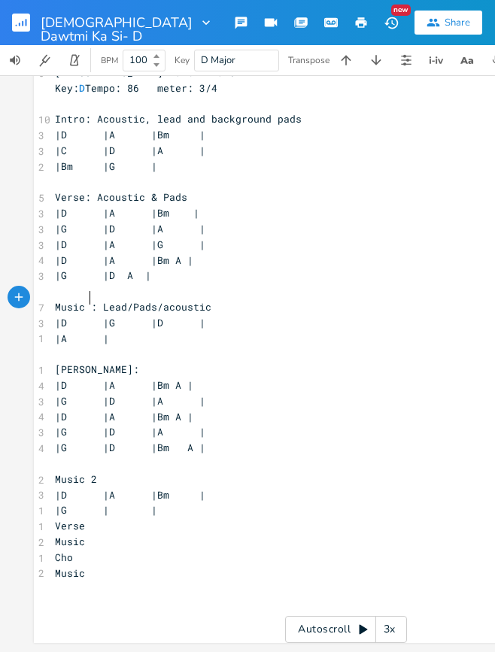
scroll to position [0, 8]
type textarea "1"
click at [106, 534] on pre "Music" at bounding box center [346, 542] width 588 height 16
type textarea "1"
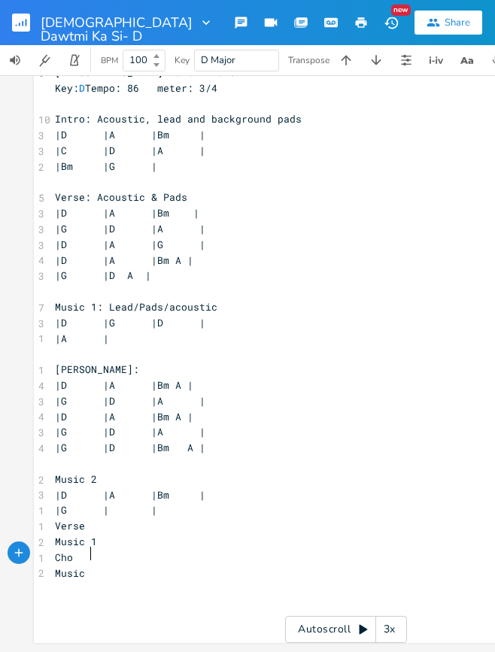
click at [102, 566] on pre "Music" at bounding box center [346, 574] width 588 height 16
type textarea "@"
type textarea "2"
type textarea "Coda:"
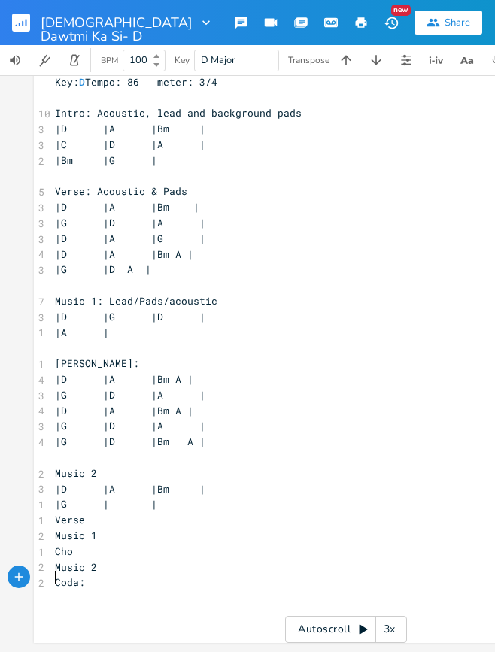
type textarea "|"
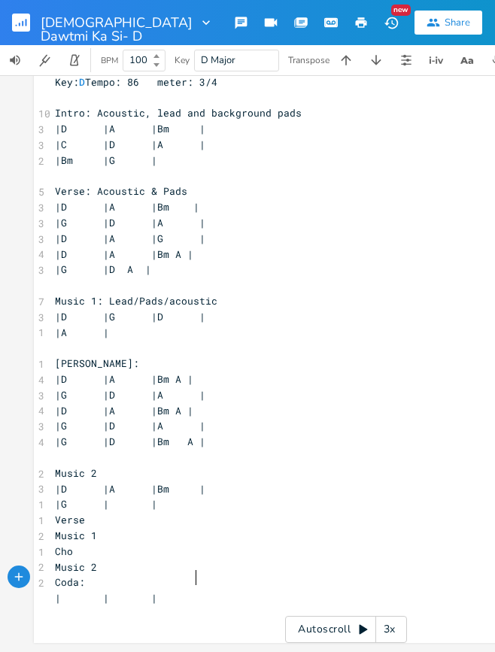
type textarea "|"
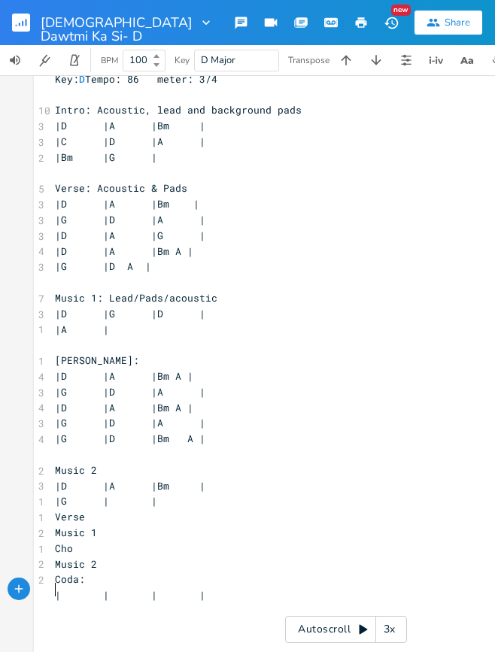
type textarea "|"
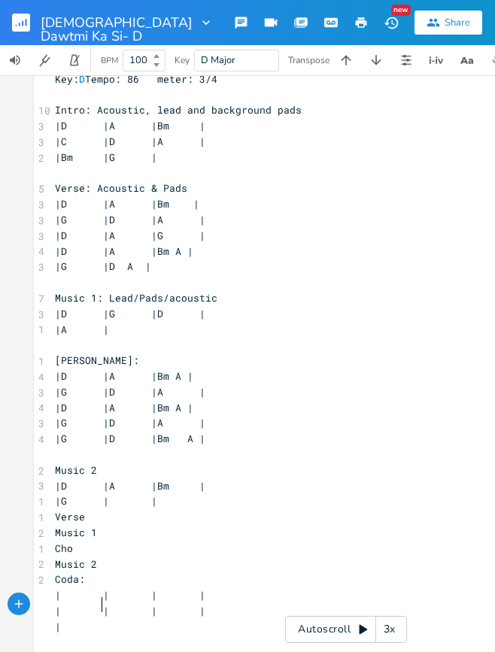
type textarea "|"
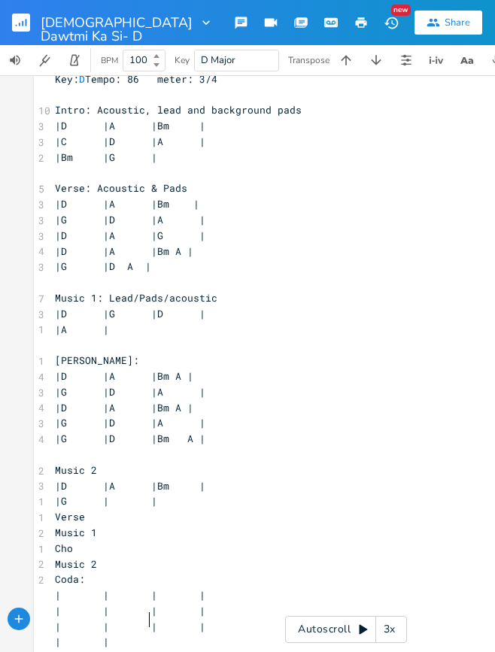
type textarea "|"
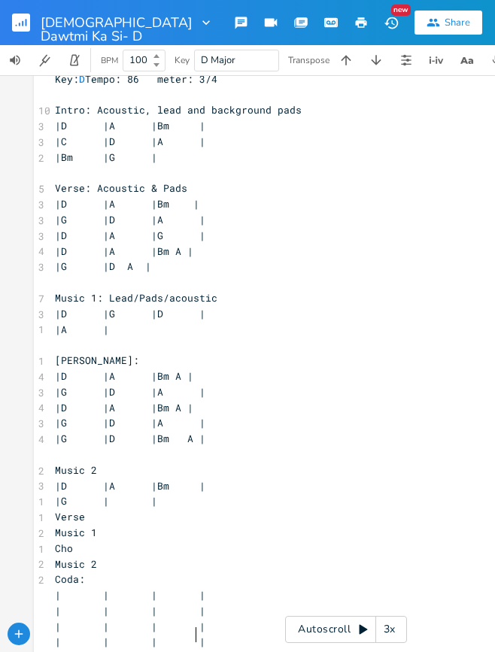
type textarea "|"
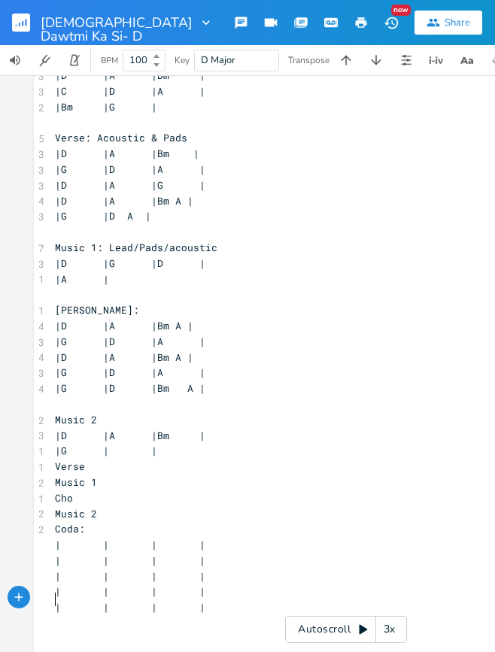
type textarea "|"
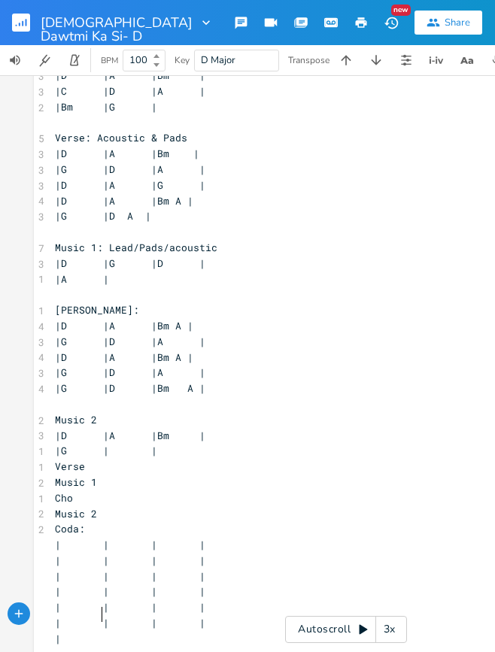
type textarea "|"
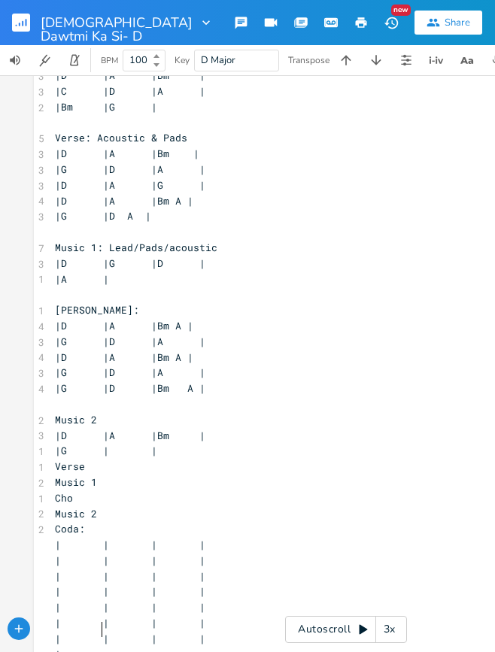
scroll to position [0, 2]
type textarea "|"
